Goal: Task Accomplishment & Management: Manage account settings

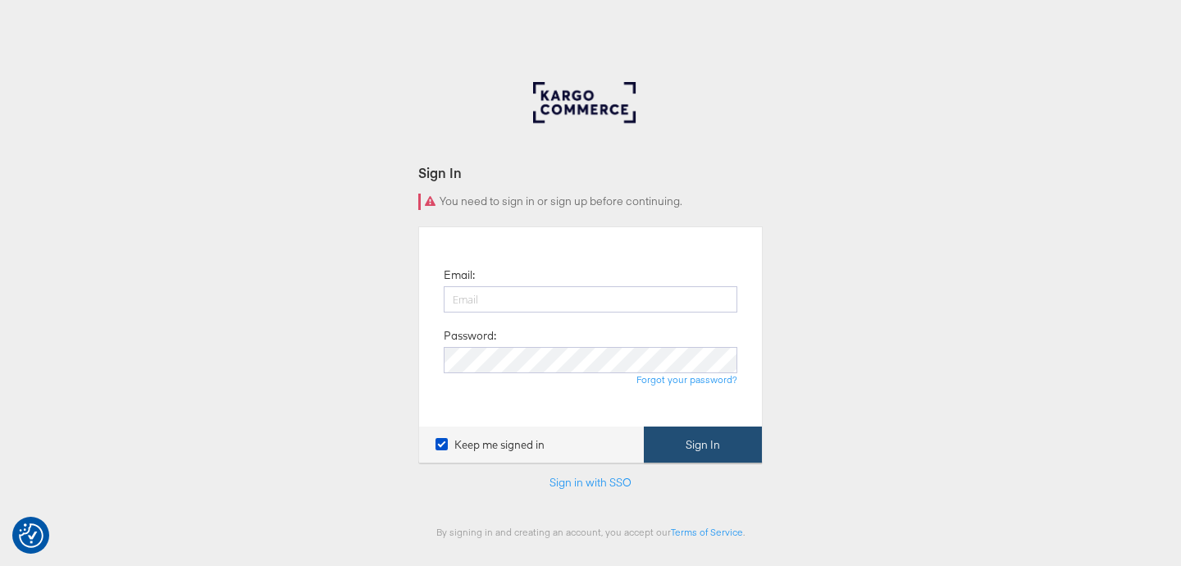
click at [701, 453] on button "Sign In" at bounding box center [703, 444] width 118 height 37
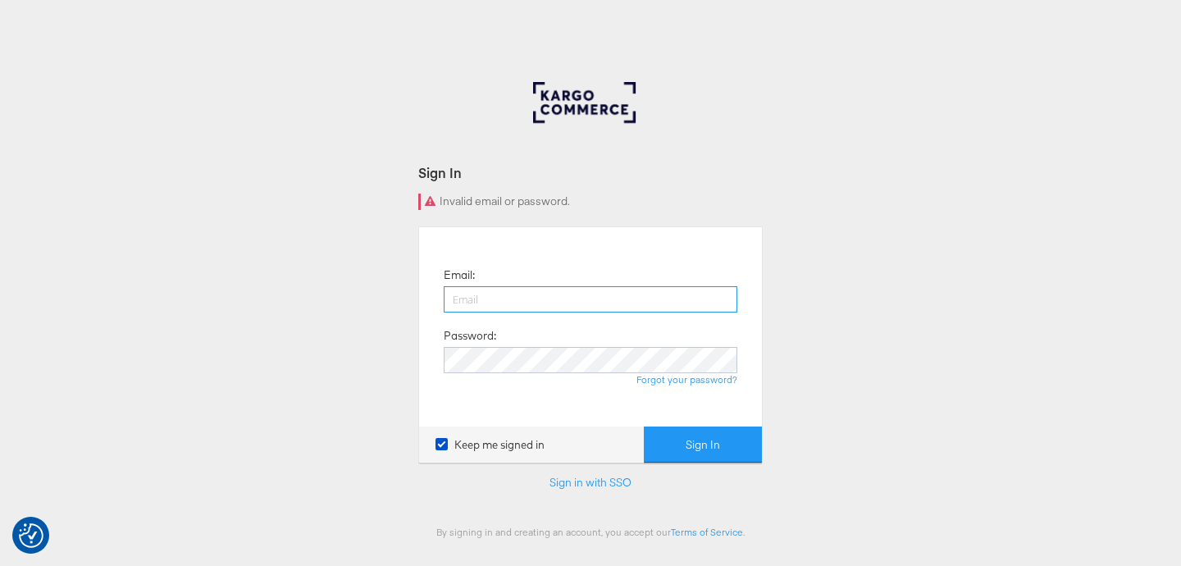
type input "[PERSON_NAME][EMAIL_ADDRESS][DOMAIN_NAME]"
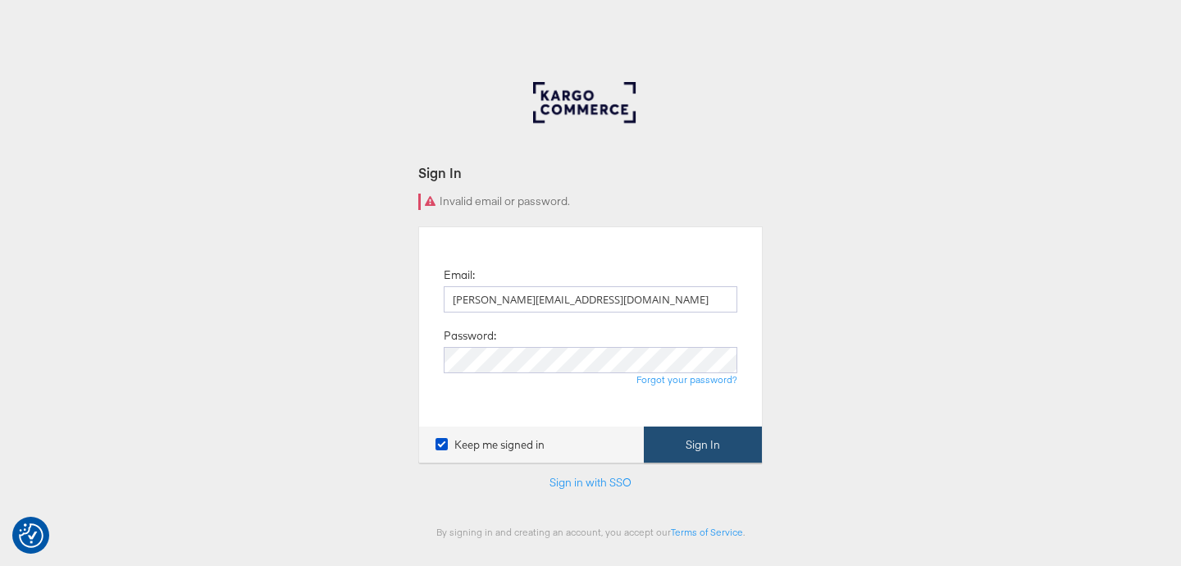
click at [718, 441] on button "Sign In" at bounding box center [703, 444] width 118 height 37
